Goal: Task Accomplishment & Management: Manage account settings

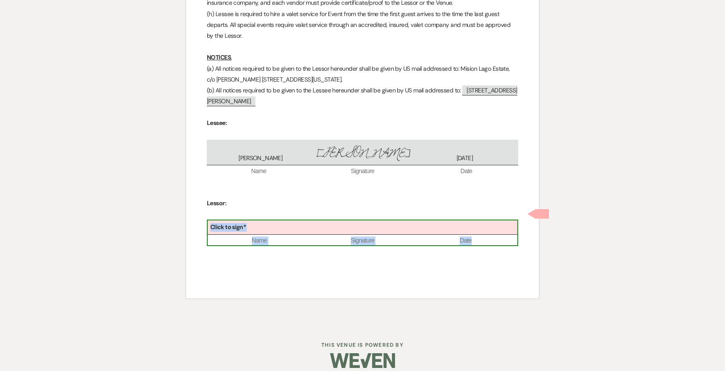
click at [276, 220] on div "Click to sign*" at bounding box center [363, 227] width 310 height 14
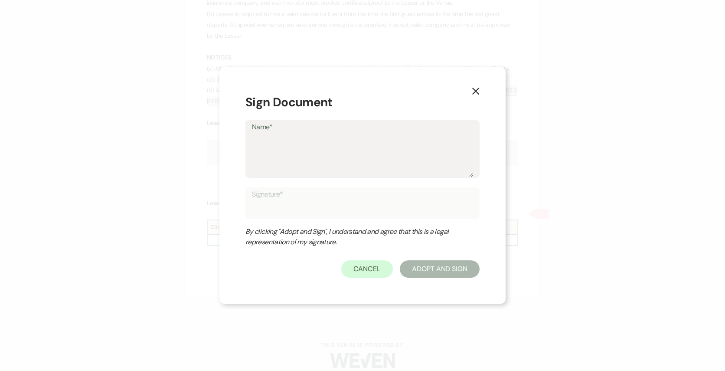
type textarea "M"
type input "M"
type textarea "Mi"
type input "Mi"
type textarea "Mic"
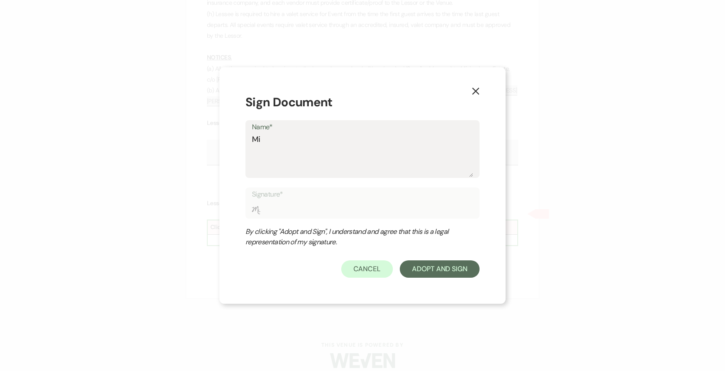
type input "Mic"
type textarea "Mich"
type input "Mich"
type textarea "Miche"
type input "Miche"
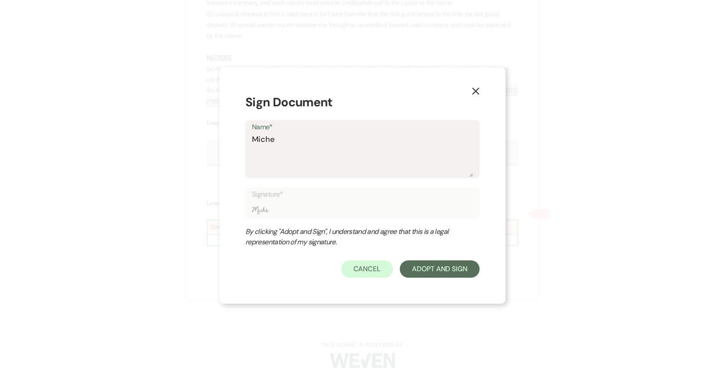
type textarea "[PERSON_NAME]"
type input "[PERSON_NAME]"
type textarea "[PERSON_NAME]"
type input "[PERSON_NAME]"
type textarea "[PERSON_NAME]"
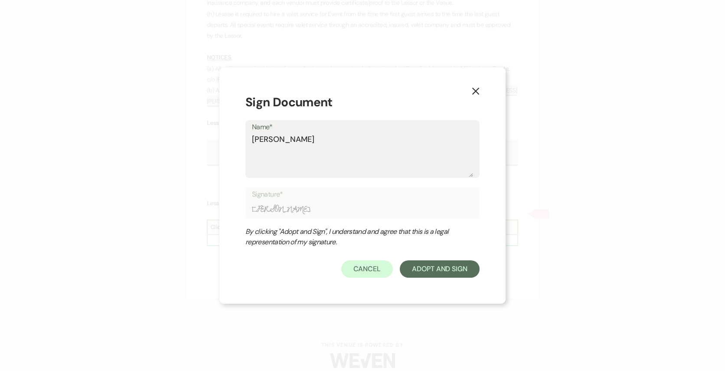
type input "[PERSON_NAME]"
type textarea "[PERSON_NAME]"
type input "[PERSON_NAME]"
type textarea "[PERSON_NAME]"
type input "[PERSON_NAME]"
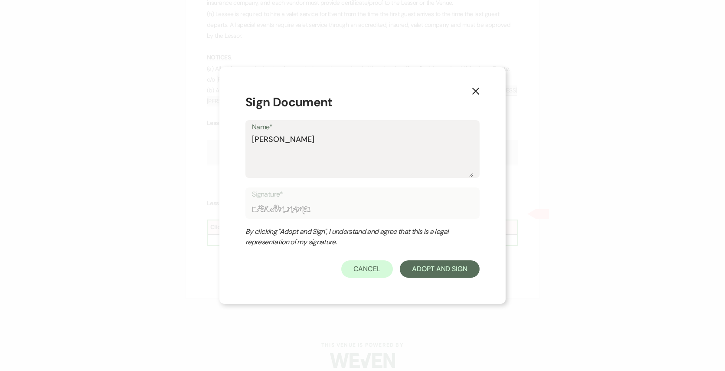
type textarea "[PERSON_NAME]"
type input "[PERSON_NAME]"
type textarea "[PERSON_NAME]"
type input "[PERSON_NAME]"
type textarea "[PERSON_NAME]"
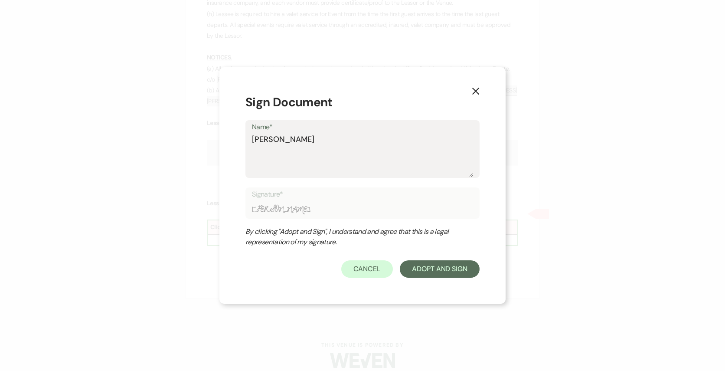
type input "[PERSON_NAME]"
type textarea "[PERSON_NAME]"
type input "[PERSON_NAME]"
type textarea "[PERSON_NAME]"
type input "[PERSON_NAME]"
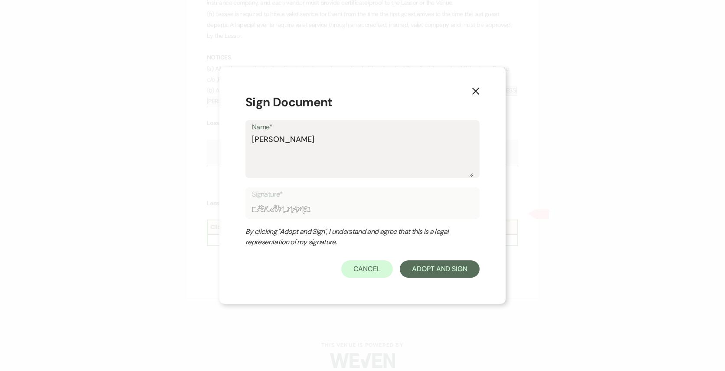
type textarea "[PERSON_NAME]"
type input "[PERSON_NAME]"
type textarea "[PERSON_NAME]"
click at [427, 269] on button "Adopt And Sign" at bounding box center [440, 268] width 80 height 17
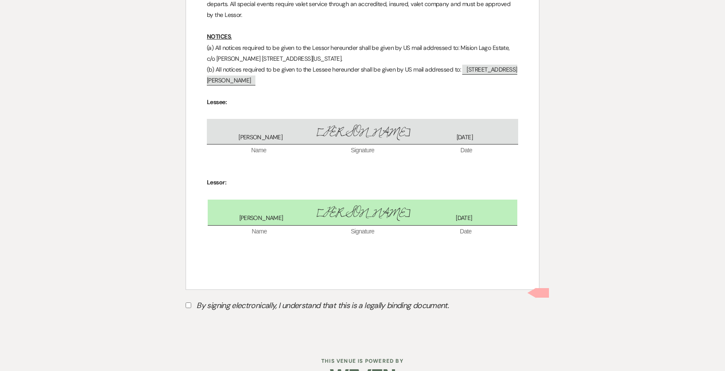
scroll to position [2840, 0]
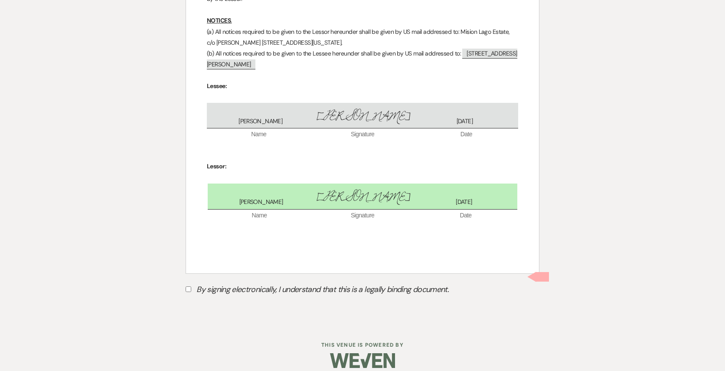
click at [195, 282] on label "By signing electronically, I understand that this is a legally binding document." at bounding box center [363, 290] width 354 height 16
click at [191, 286] on input "By signing electronically, I understand that this is a legally binding document." at bounding box center [189, 289] width 6 height 6
checkbox input "true"
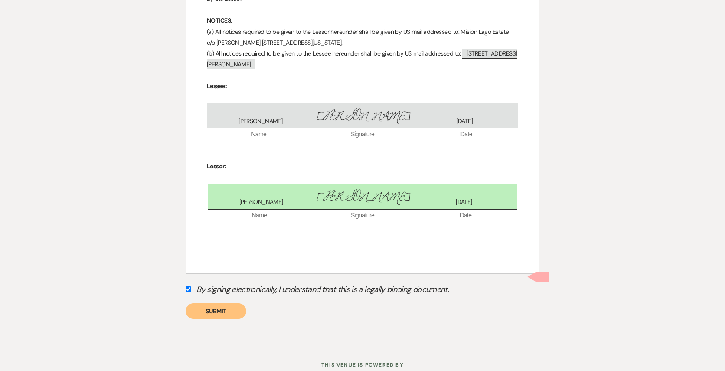
click at [231, 304] on button "Submit" at bounding box center [216, 311] width 61 height 16
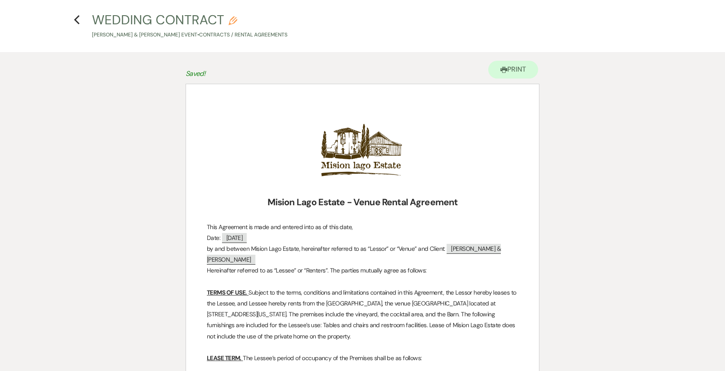
scroll to position [0, 0]
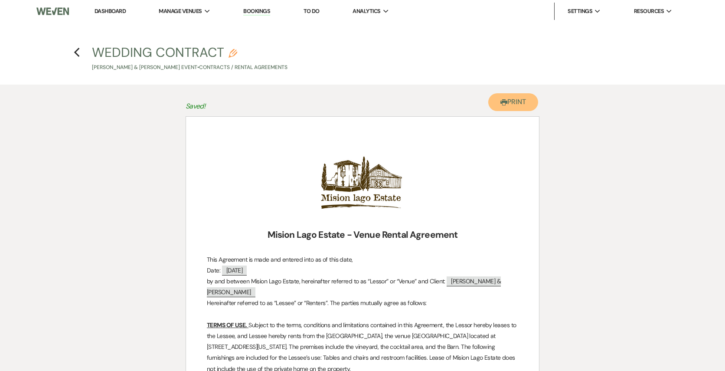
click at [521, 102] on button "Printer Print" at bounding box center [514, 102] width 50 height 18
click at [72, 55] on h4 "Previous WEDDING CONTRACT Pencil [PERSON_NAME] & [PERSON_NAME] Event • Contract…" at bounding box center [362, 57] width 625 height 28
click at [74, 54] on icon "Previous" at bounding box center [77, 52] width 7 height 10
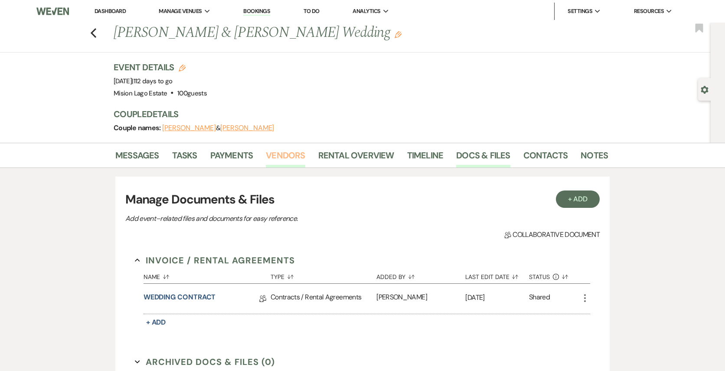
click at [281, 162] on link "Vendors" at bounding box center [285, 157] width 39 height 19
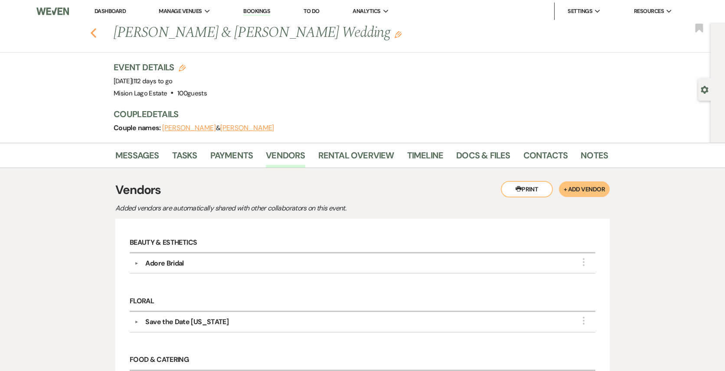
click at [91, 28] on icon "Previous" at bounding box center [93, 33] width 7 height 10
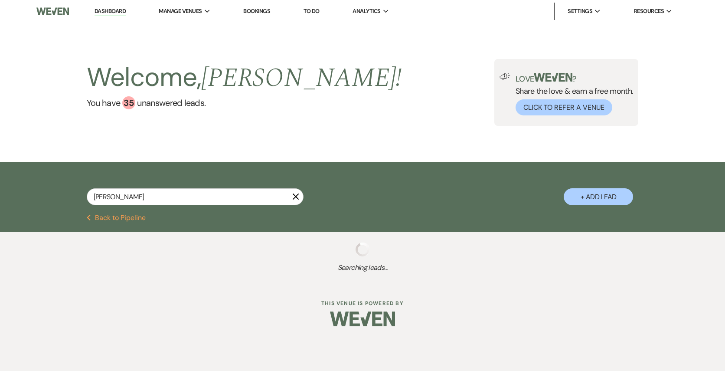
select select "6"
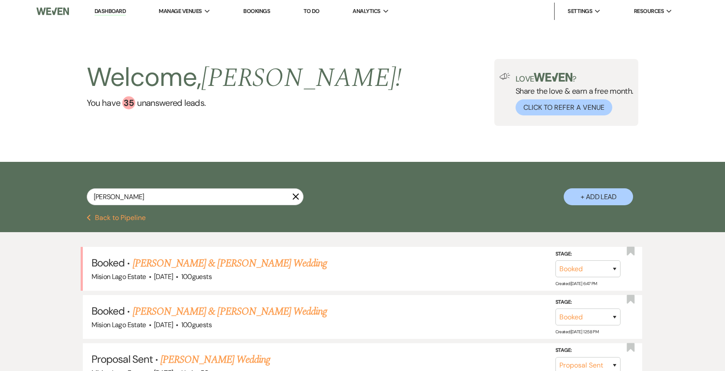
click at [297, 199] on use "button" at bounding box center [295, 196] width 7 height 7
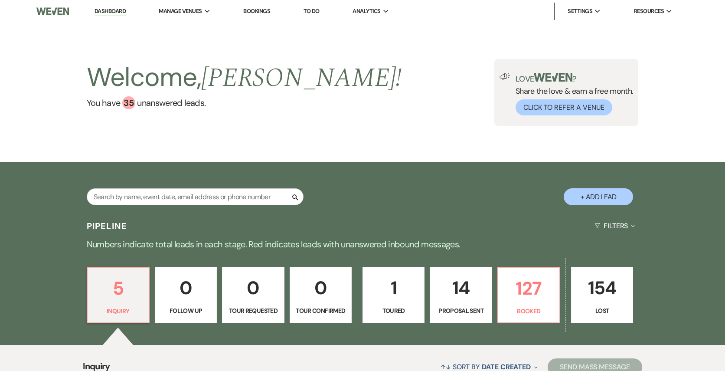
click at [260, 2] on nav "Dashboard Manage Venues Expand Mision Lago Estate Bookings To Do Analytics Expa…" at bounding box center [362, 11] width 725 height 23
click at [260, 5] on li "Bookings" at bounding box center [257, 11] width 36 height 17
click at [256, 9] on link "Bookings" at bounding box center [256, 10] width 27 height 7
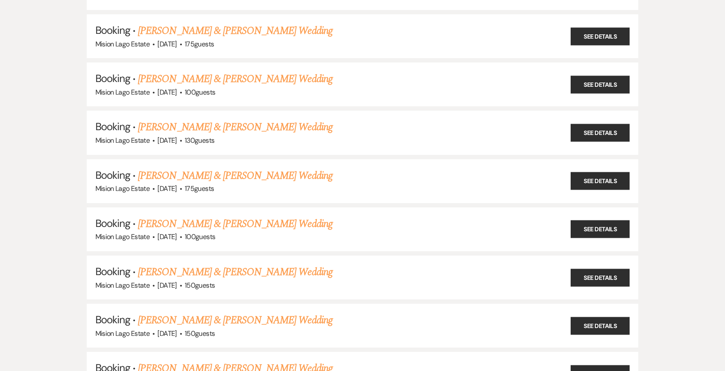
scroll to position [721, 0]
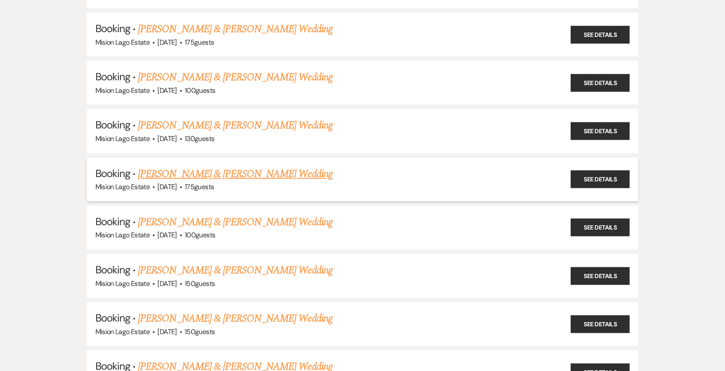
click at [211, 169] on link "[PERSON_NAME] & [PERSON_NAME] Wedding" at bounding box center [235, 174] width 194 height 16
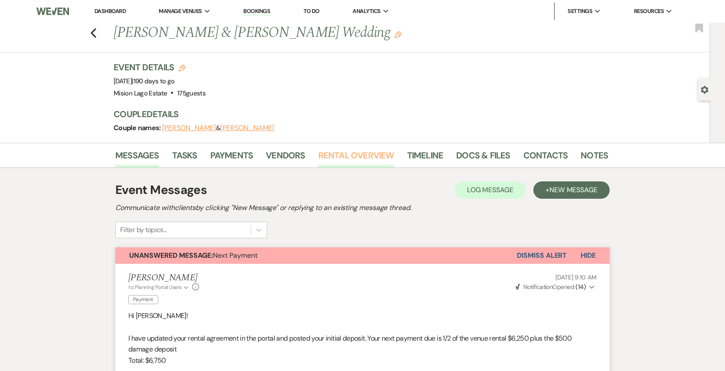
click at [337, 158] on link "Rental Overview" at bounding box center [356, 157] width 76 height 19
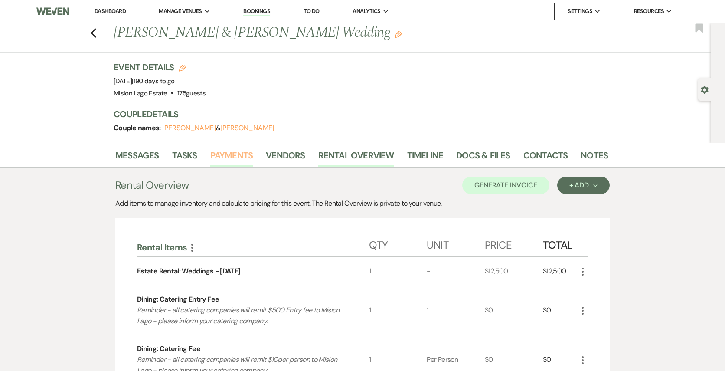
click at [249, 152] on link "Payments" at bounding box center [231, 157] width 43 height 19
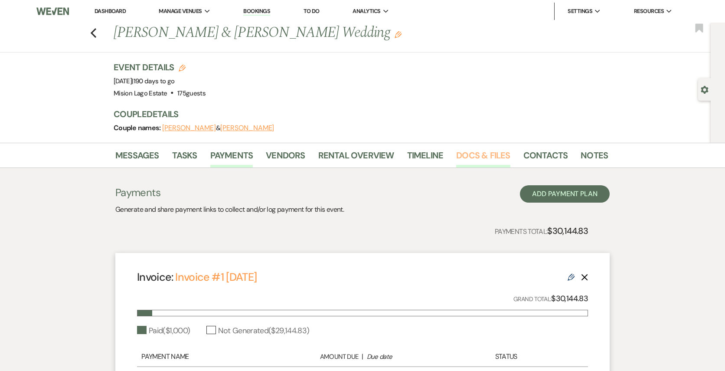
click at [466, 157] on link "Docs & Files" at bounding box center [483, 157] width 54 height 19
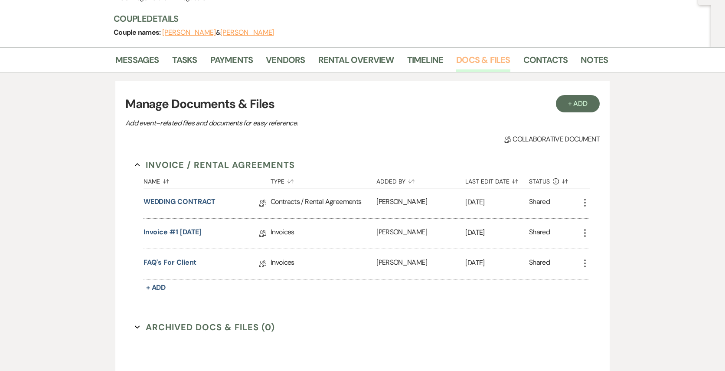
scroll to position [96, 0]
click at [204, 206] on link "WEDDING CONTRACT" at bounding box center [180, 202] width 72 height 13
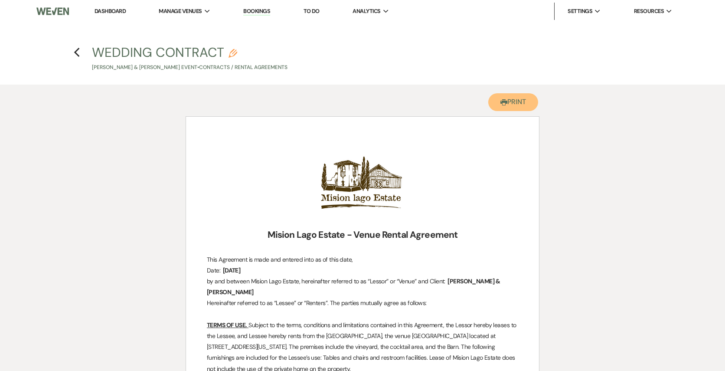
click at [517, 102] on button "Printer Print" at bounding box center [514, 102] width 50 height 18
click at [74, 56] on icon "Previous" at bounding box center [77, 52] width 7 height 10
